Goal: Transaction & Acquisition: Subscribe to service/newsletter

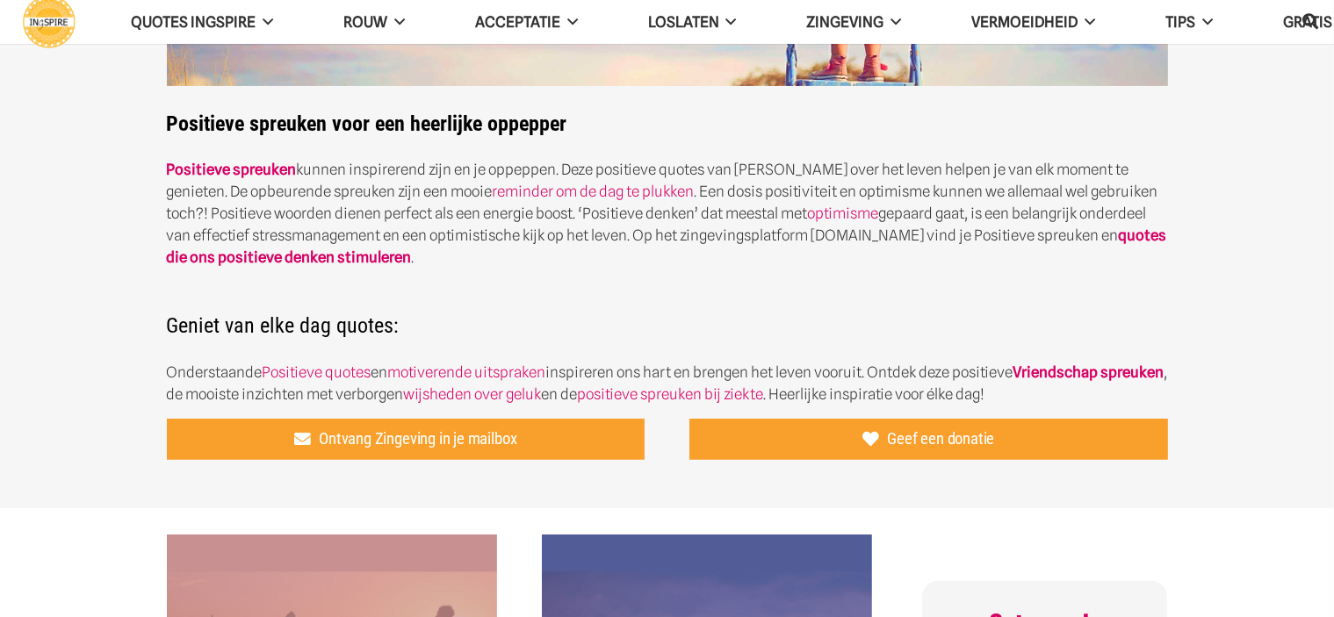
scroll to position [439, 0]
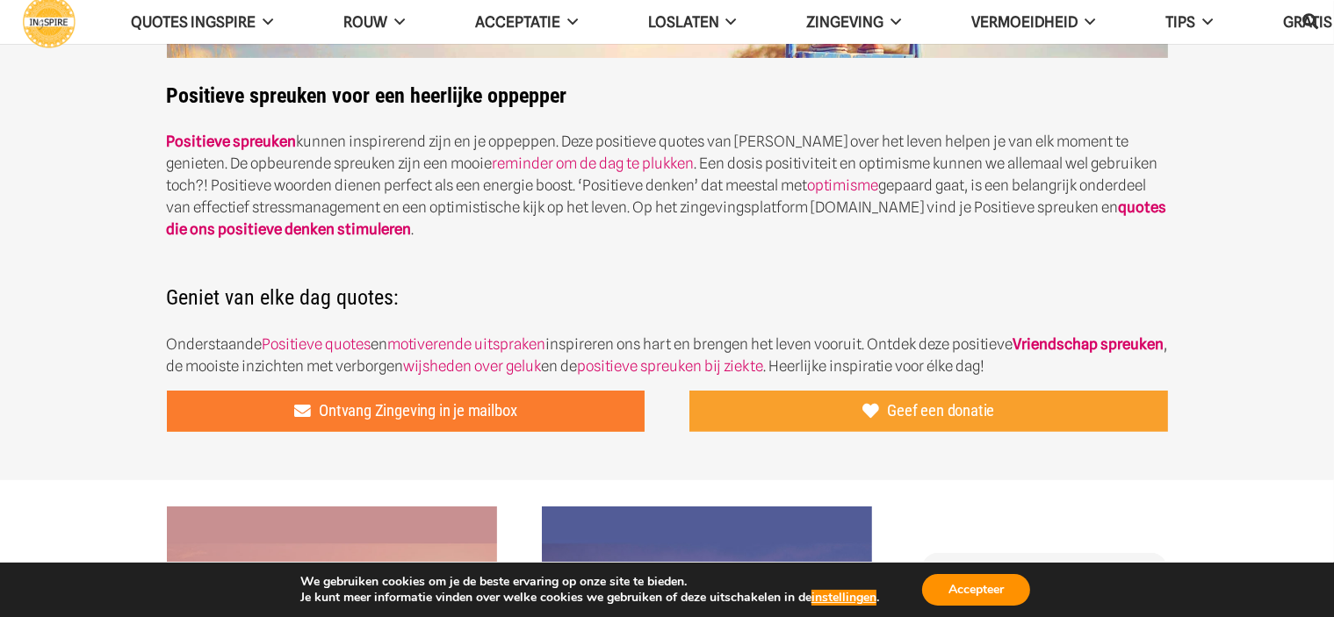
click at [453, 409] on span "Ontvang Zingeving in je mailbox" at bounding box center [418, 410] width 198 height 19
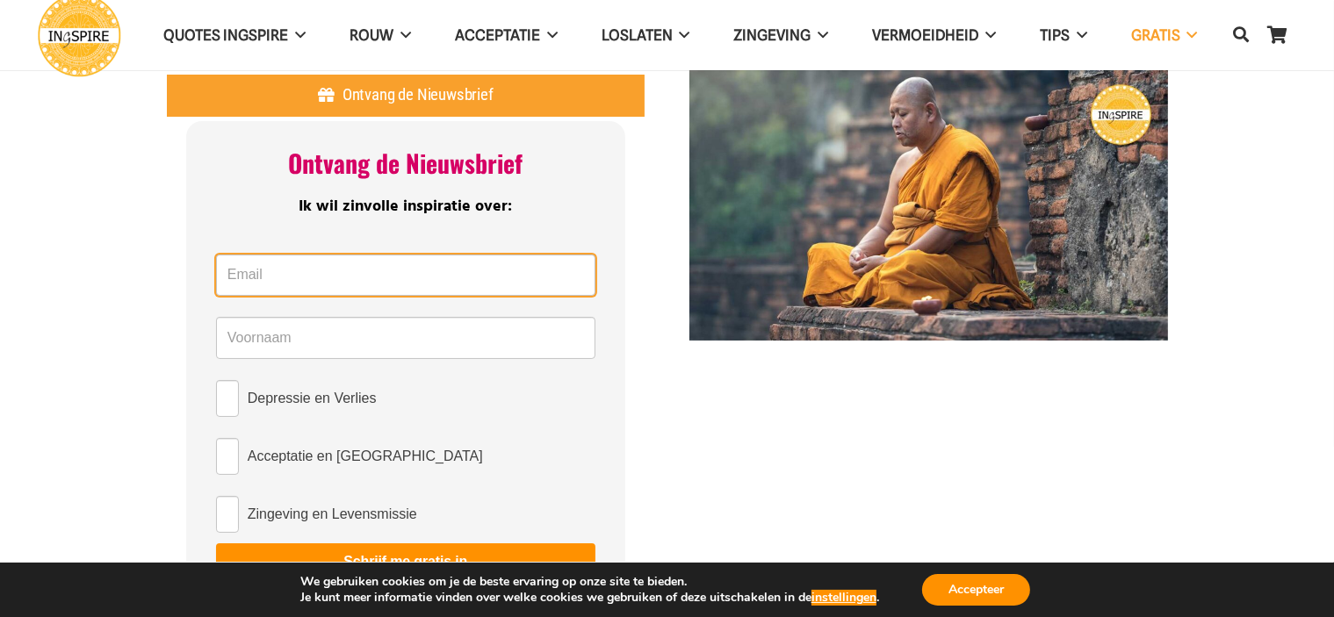
click at [384, 278] on input "Email *" at bounding box center [405, 276] width 379 height 42
type input "liezevandenbroeck@gmail.com"
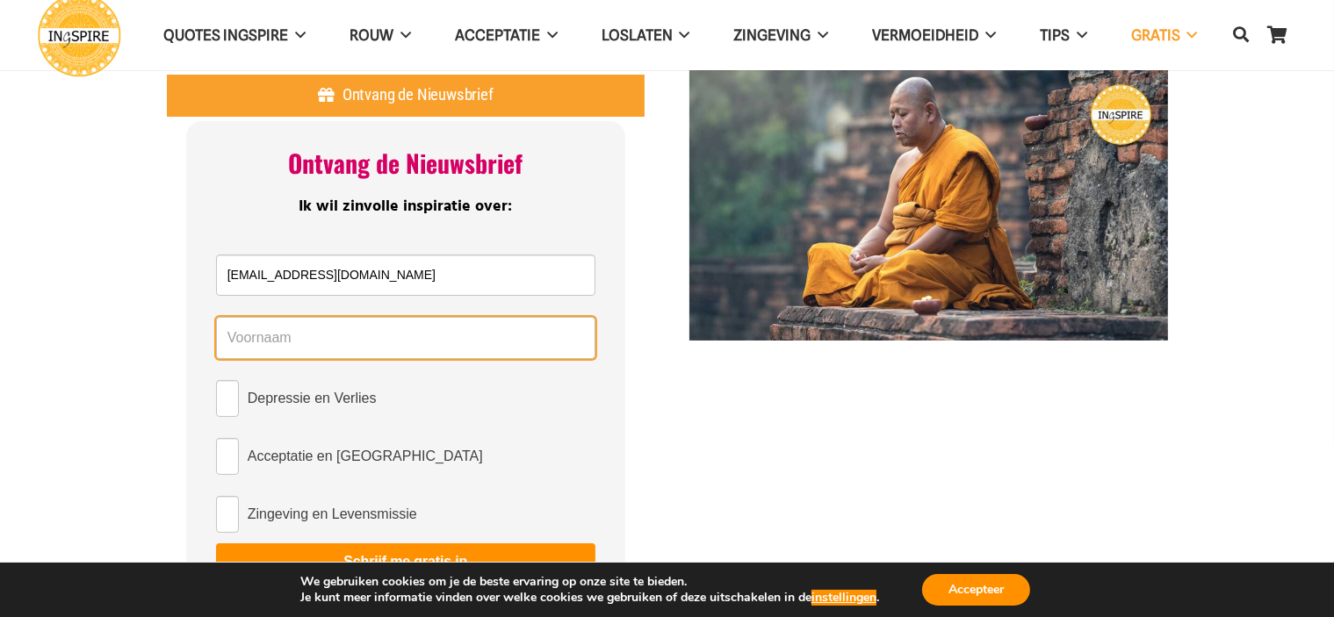
click at [400, 335] on input "Name *" at bounding box center [405, 338] width 379 height 42
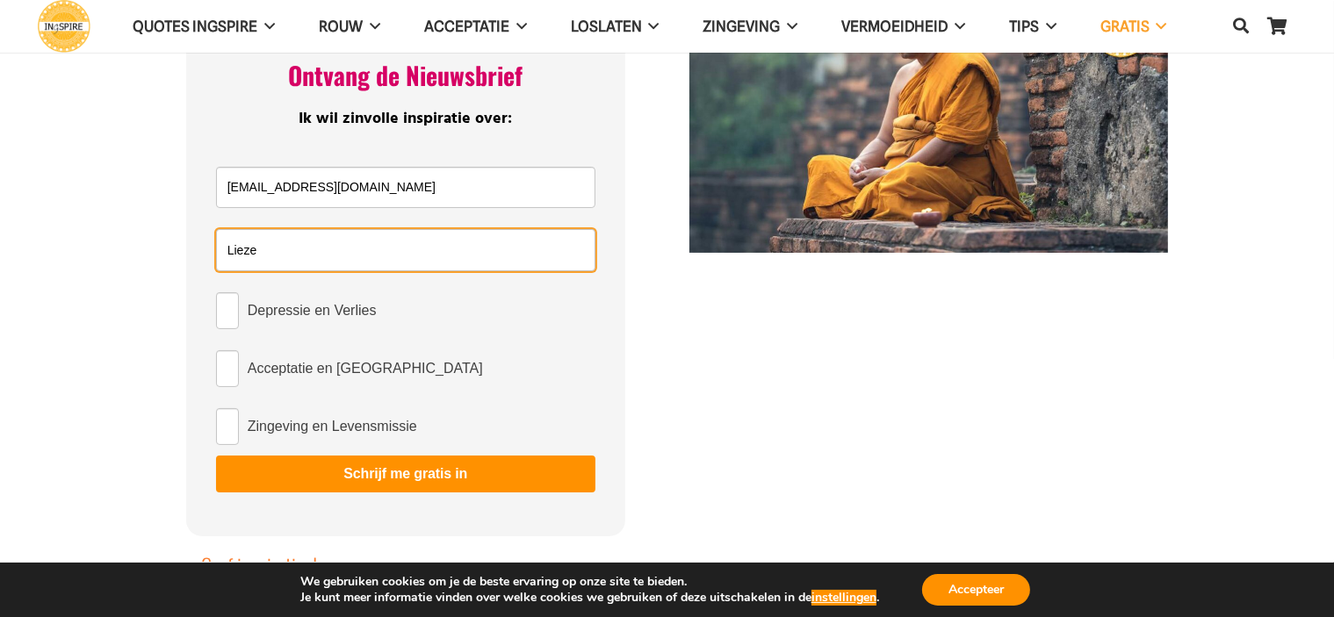
type input "Lieze"
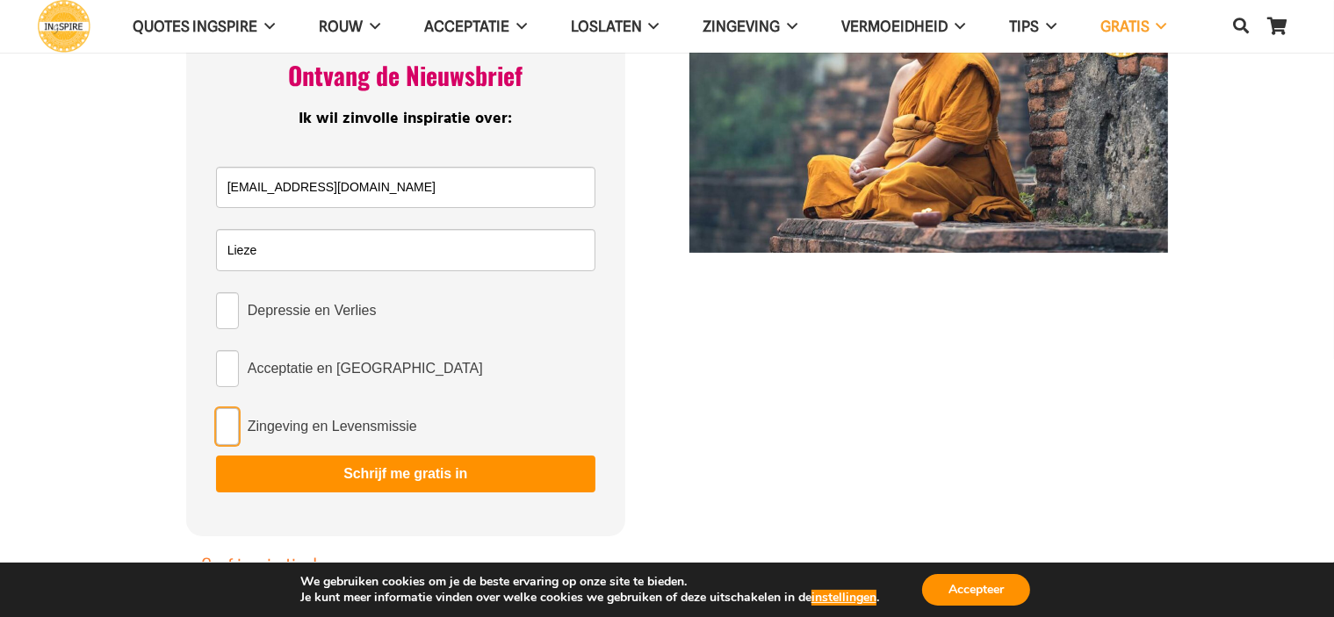
click at [226, 441] on input "Zingeving en Levensmissie" at bounding box center [227, 426] width 23 height 37
checkbox input "true"
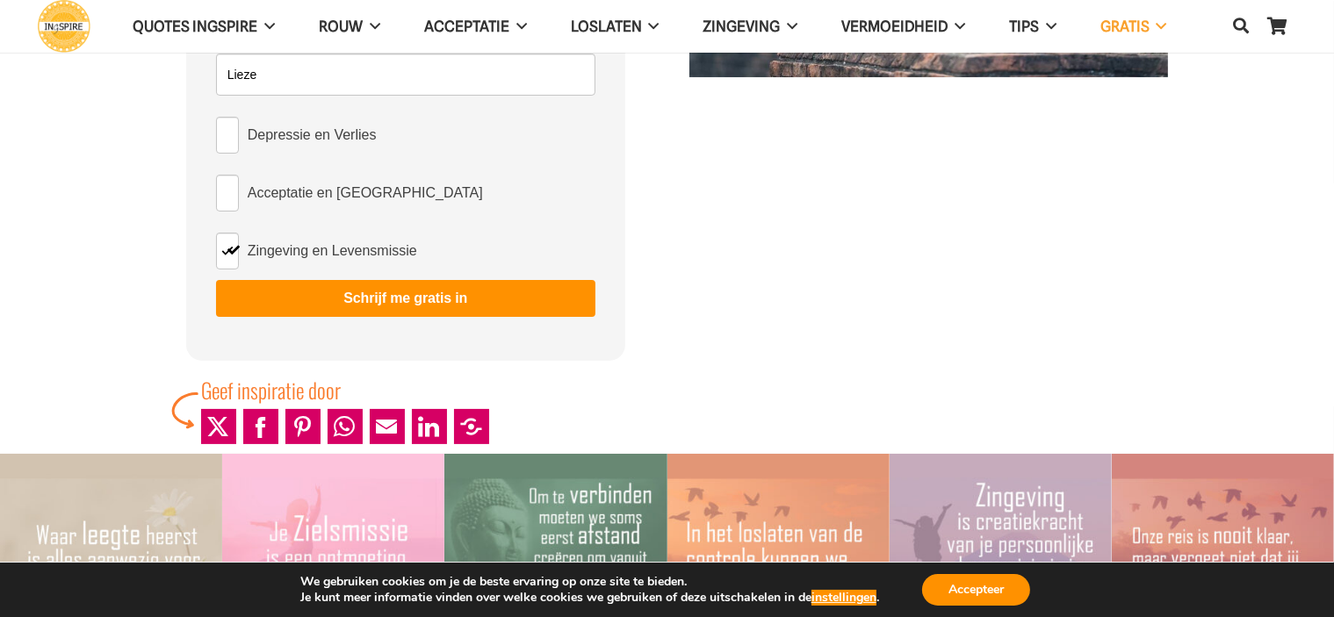
click at [386, 298] on button "Schrijf me gratis in" at bounding box center [405, 298] width 379 height 37
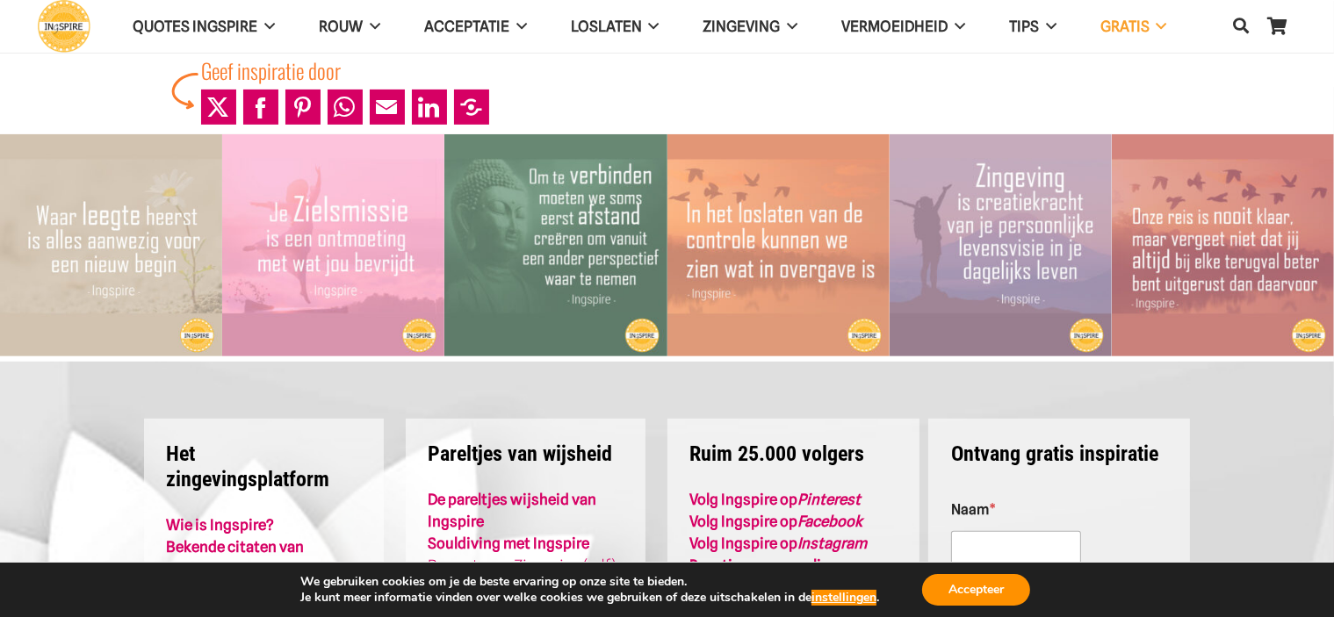
scroll to position [615, 0]
